Goal: Task Accomplishment & Management: Complete application form

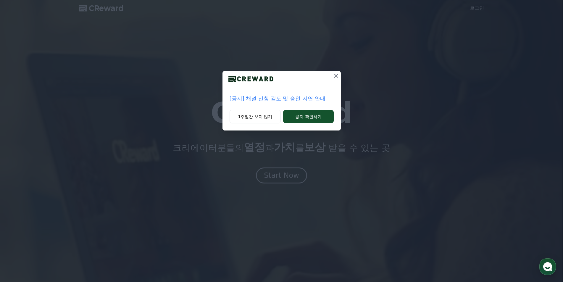
click at [286, 101] on p "[공지] 채널 신청 검토 및 승인 지연 안내" at bounding box center [282, 98] width 104 height 8
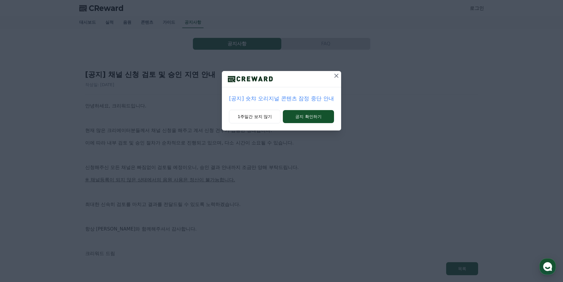
click at [334, 77] on icon at bounding box center [336, 75] width 7 height 7
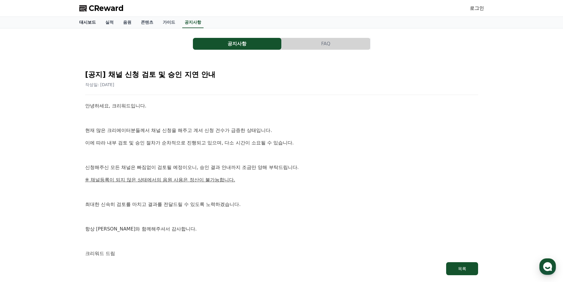
click at [88, 26] on link "대시보드" at bounding box center [88, 22] width 26 height 11
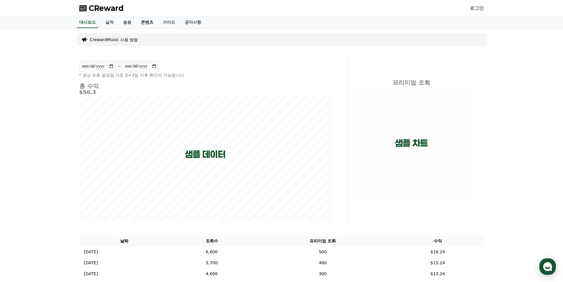
click at [153, 25] on link "콘텐츠" at bounding box center [147, 22] width 22 height 11
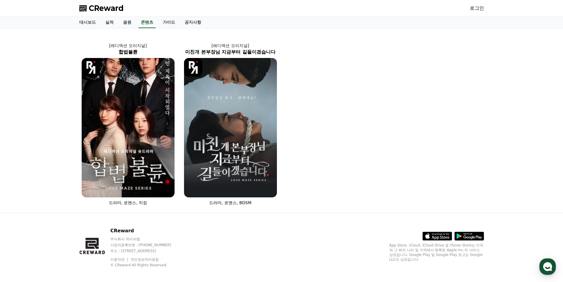
click at [480, 11] on link "로그인" at bounding box center [477, 8] width 14 height 7
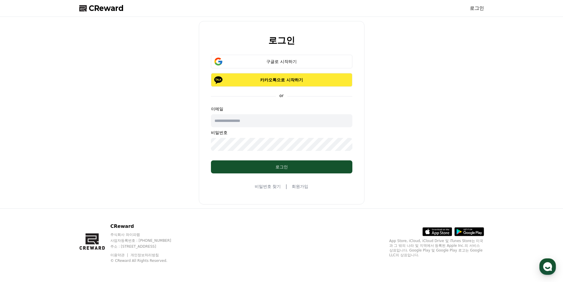
click at [291, 81] on p "카카오톡으로 시작하기" at bounding box center [282, 80] width 124 height 6
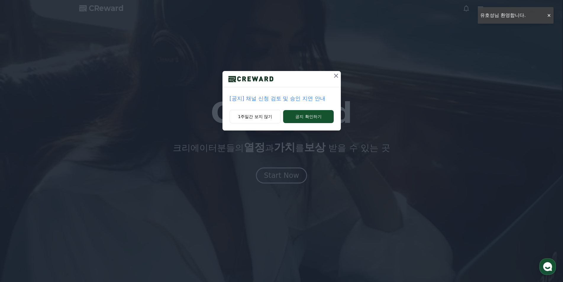
drag, startPoint x: 328, startPoint y: 81, endPoint x: 342, endPoint y: 76, distance: 14.7
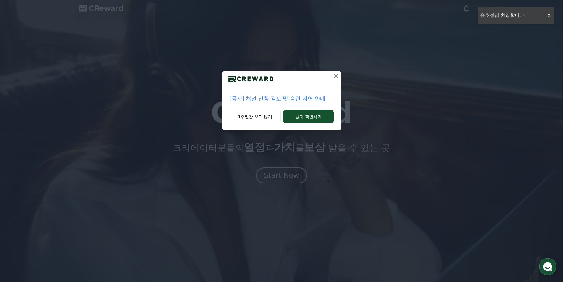
click at [328, 81] on div at bounding box center [282, 79] width 118 height 16
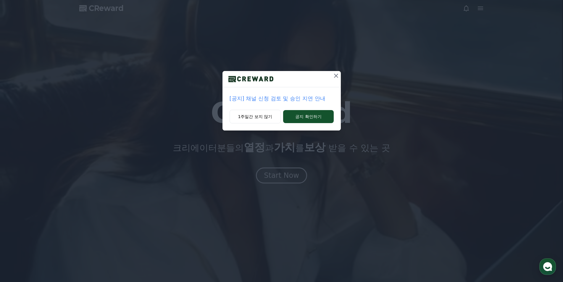
click at [342, 76] on div "[공지] 채널 신청 검토 및 승인 지연 안내 1주일간 보지 않기 공지 확인하기" at bounding box center [281, 70] width 563 height 140
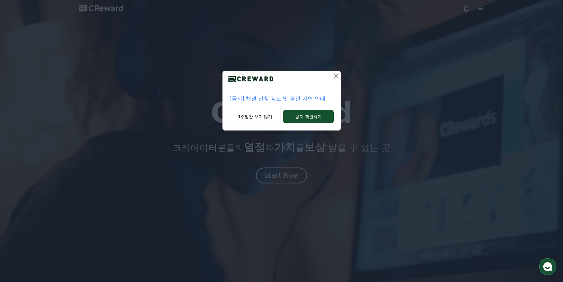
click at [337, 75] on icon at bounding box center [336, 75] width 7 height 7
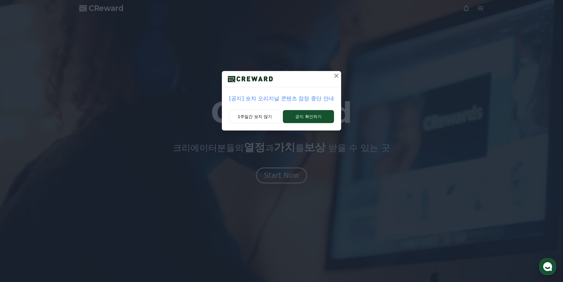
click at [334, 82] on div at bounding box center [336, 79] width 9 height 16
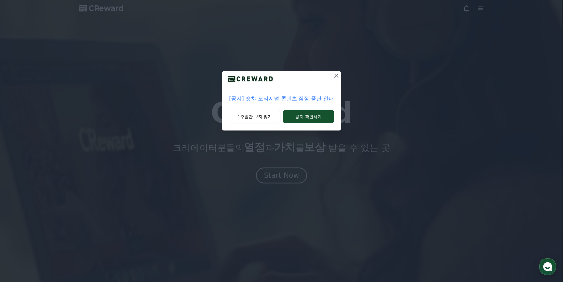
click at [334, 82] on div at bounding box center [336, 79] width 9 height 16
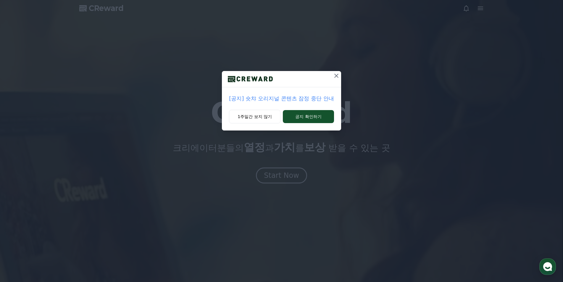
click at [334, 82] on div at bounding box center [336, 79] width 9 height 16
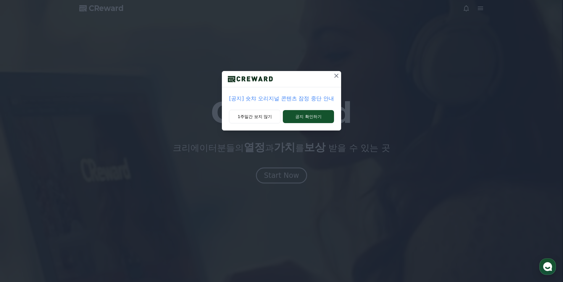
click at [334, 81] on div at bounding box center [336, 79] width 9 height 16
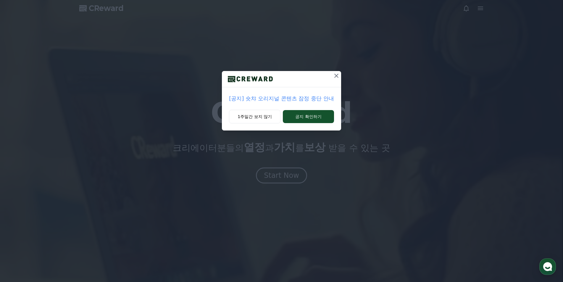
click at [333, 79] on icon at bounding box center [336, 75] width 7 height 7
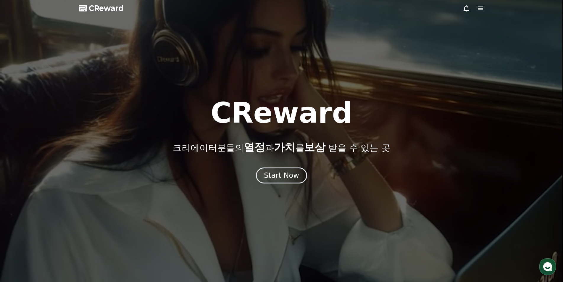
click at [332, 76] on div at bounding box center [281, 141] width 563 height 282
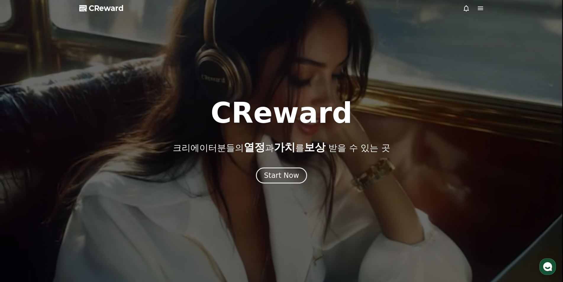
click at [120, 9] on span "CReward" at bounding box center [106, 8] width 35 height 9
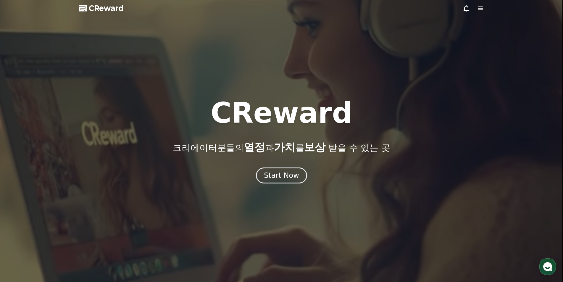
click at [482, 7] on icon at bounding box center [480, 8] width 7 height 7
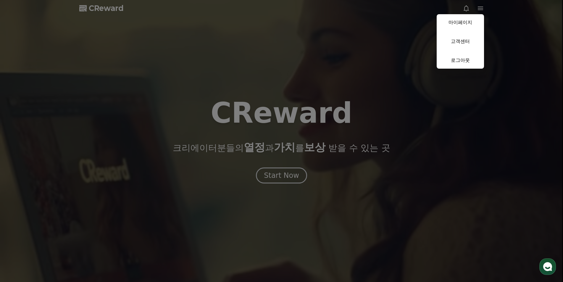
click at [131, 22] on button "close" at bounding box center [281, 141] width 563 height 282
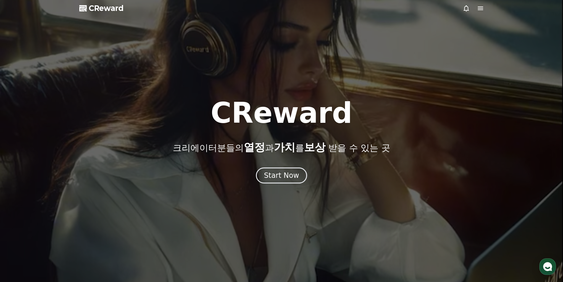
click at [479, 10] on icon at bounding box center [480, 9] width 5 height 4
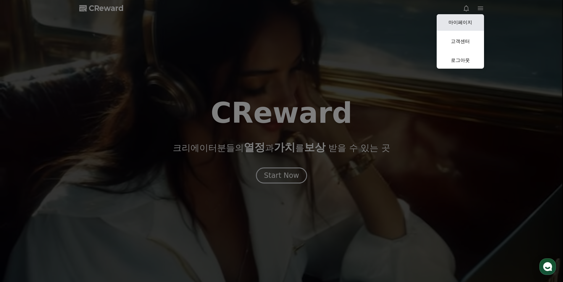
click at [468, 28] on link "마이페이지" at bounding box center [460, 22] width 47 height 17
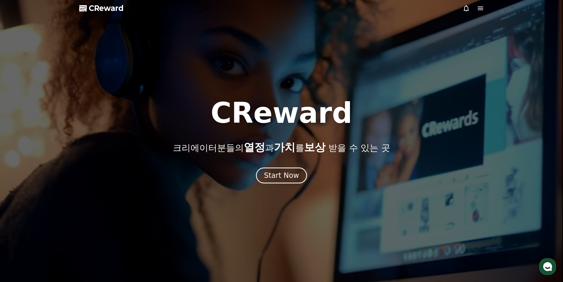
select select "**********"
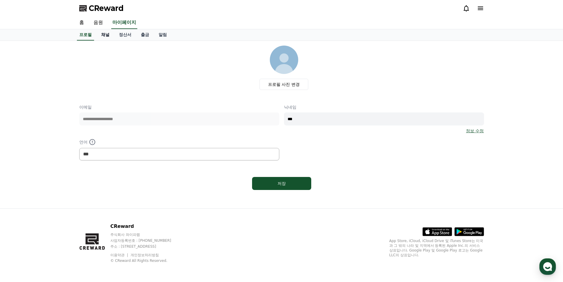
click at [108, 36] on link "채널" at bounding box center [105, 34] width 18 height 11
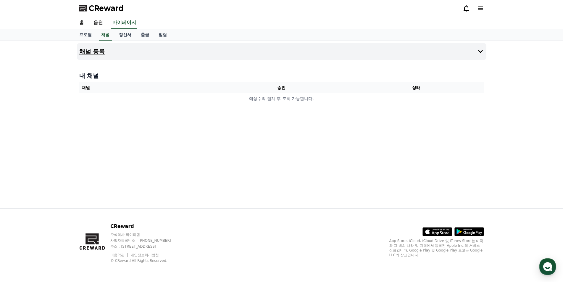
click at [102, 55] on h4 "채널 등록" at bounding box center [92, 51] width 26 height 7
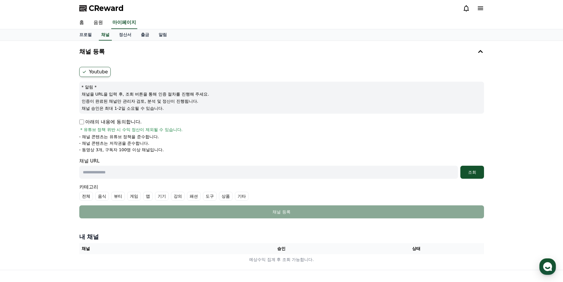
click at [94, 71] on label "Youtube" at bounding box center [94, 72] width 31 height 10
click at [99, 123] on p "아래의 내용에 동의합니다." at bounding box center [110, 121] width 62 height 7
click at [105, 73] on label "Youtube" at bounding box center [94, 72] width 31 height 10
